Goal: Task Accomplishment & Management: Use online tool/utility

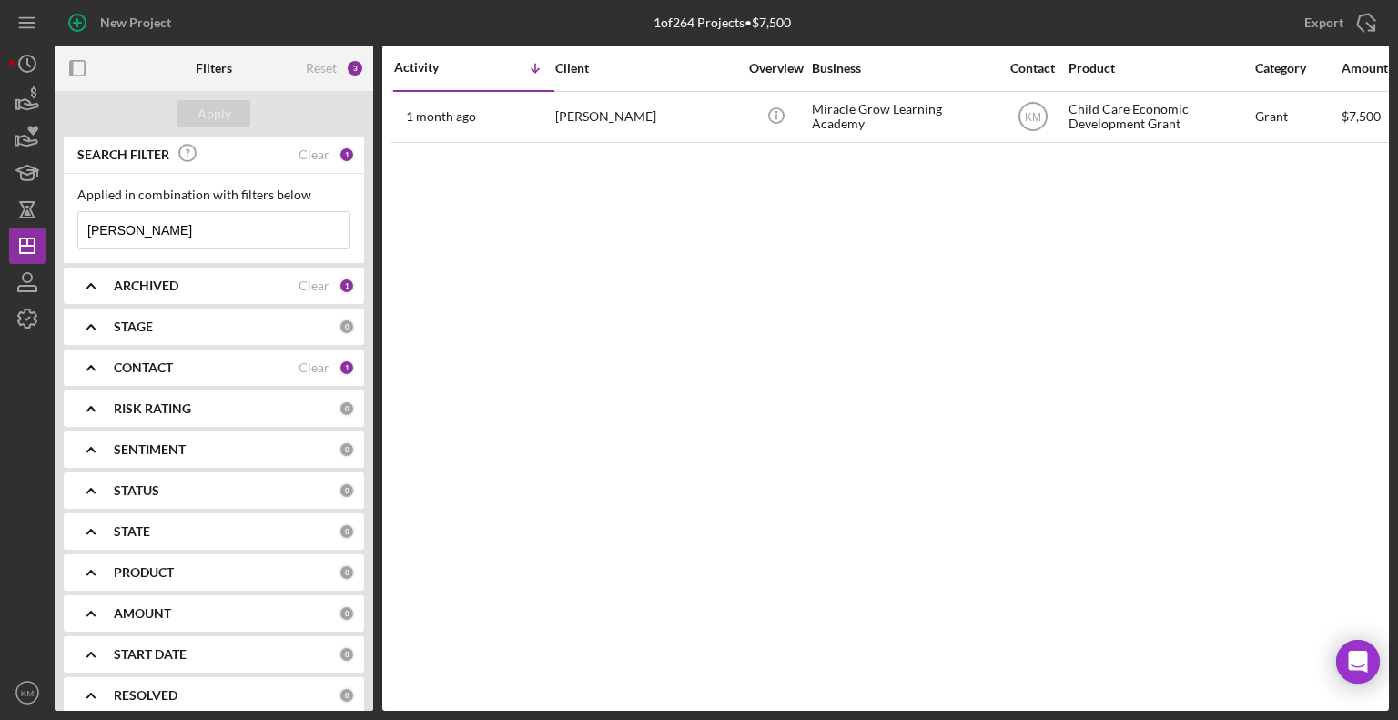
click at [216, 234] on input "[PERSON_NAME]" at bounding box center [213, 230] width 271 height 36
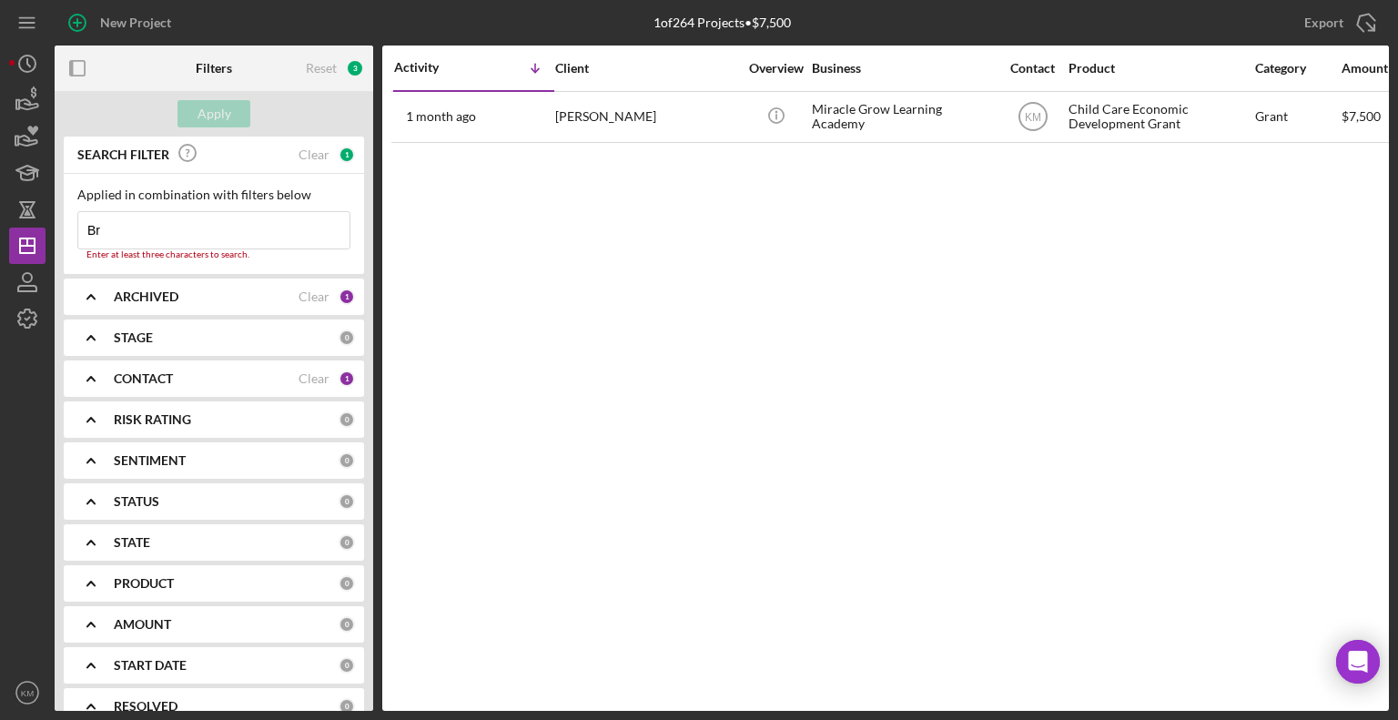
type input "B"
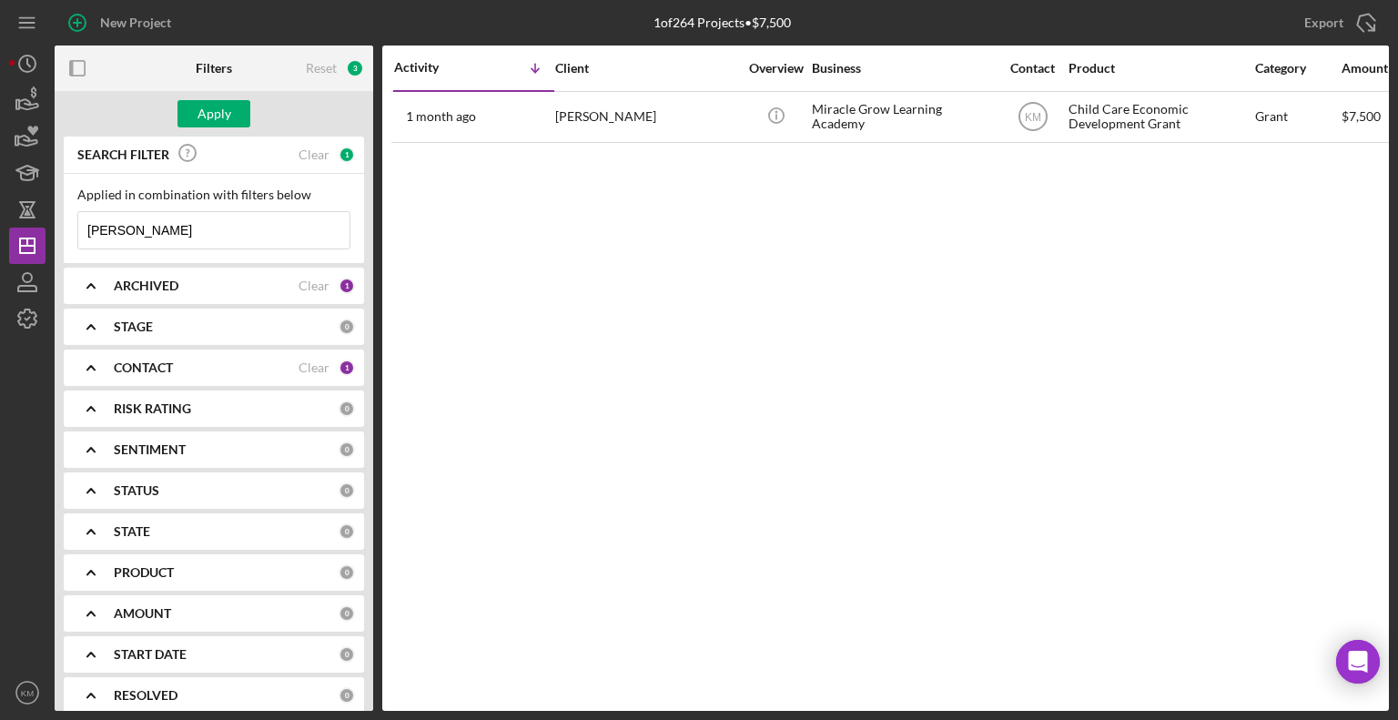
type input "[PERSON_NAME]"
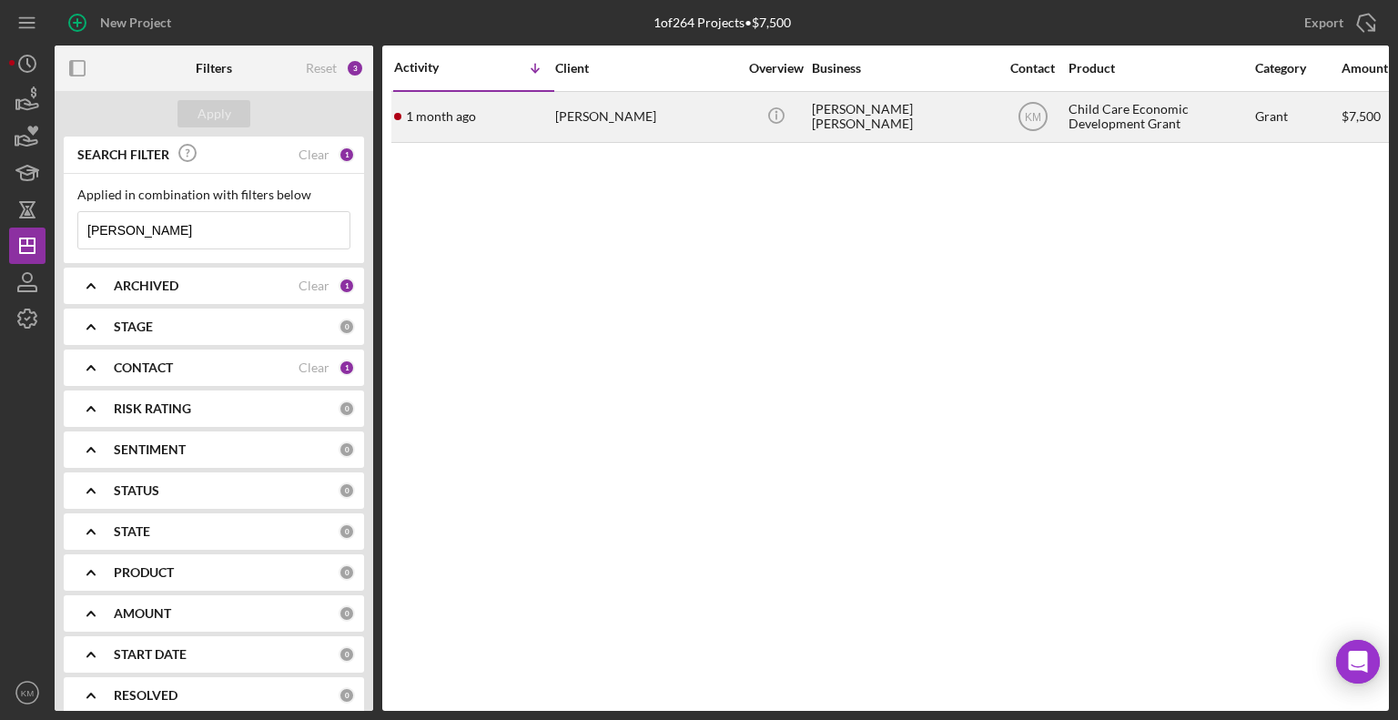
click at [508, 109] on div "[DATE] [PERSON_NAME]" at bounding box center [473, 117] width 159 height 48
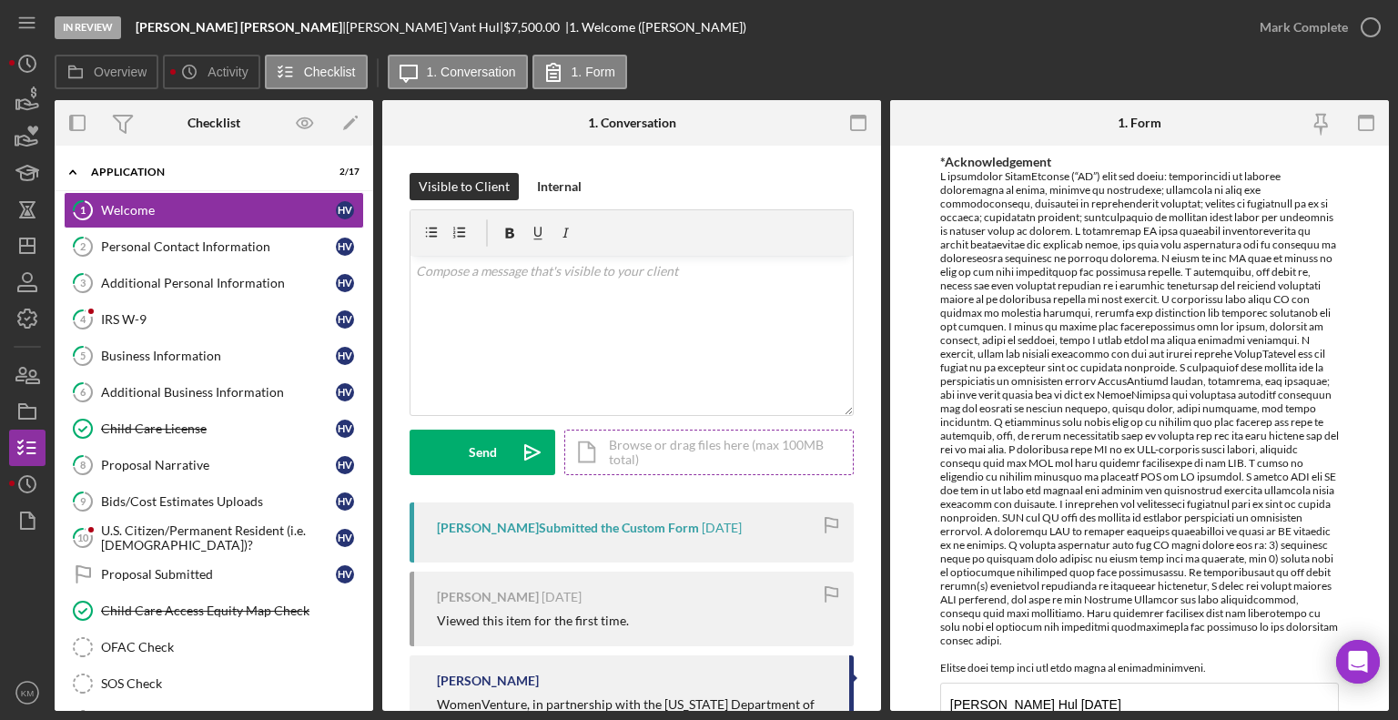
click at [652, 432] on div "Icon/Document Browse or drag files here (max 100MB total) Tap to choose files o…" at bounding box center [708, 453] width 289 height 46
click at [523, 436] on icon "Icon/Upload" at bounding box center [533, 453] width 46 height 46
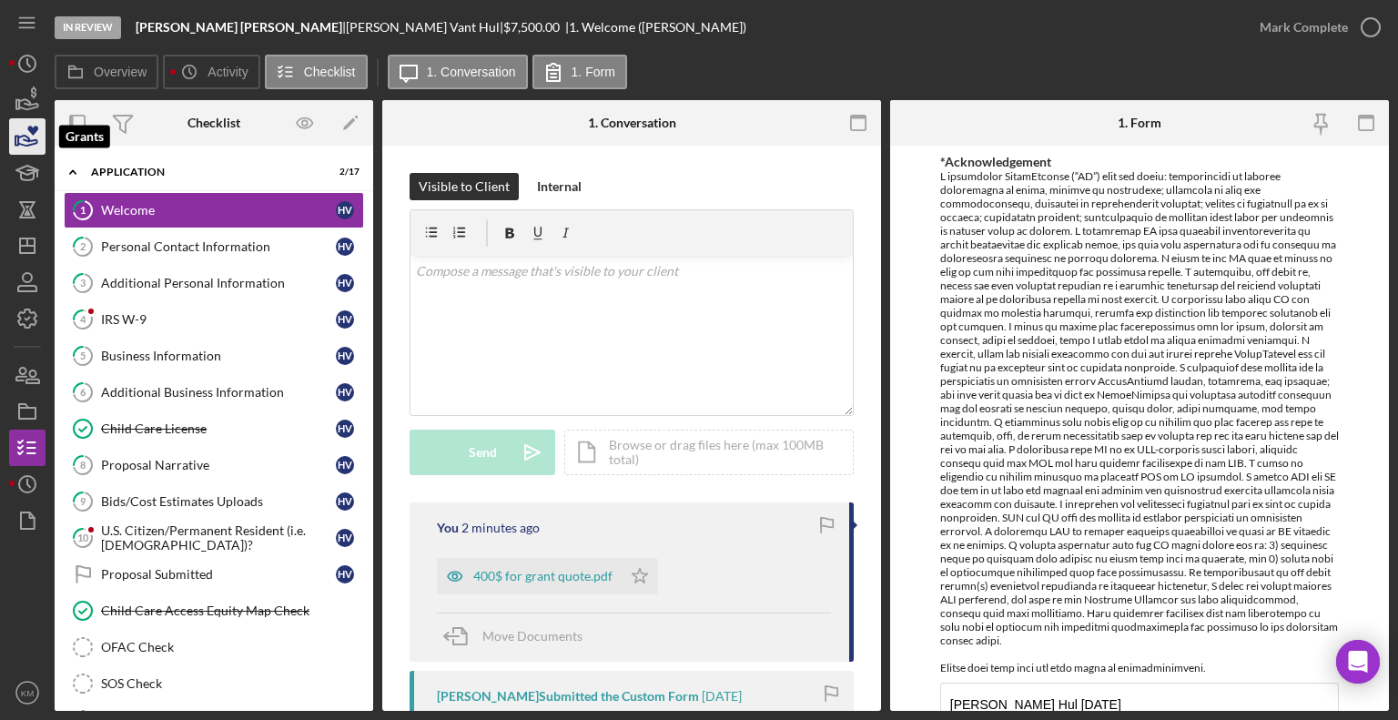
click at [44, 137] on icon "button" at bounding box center [28, 137] width 46 height 46
